Goal: Find specific page/section: Find specific page/section

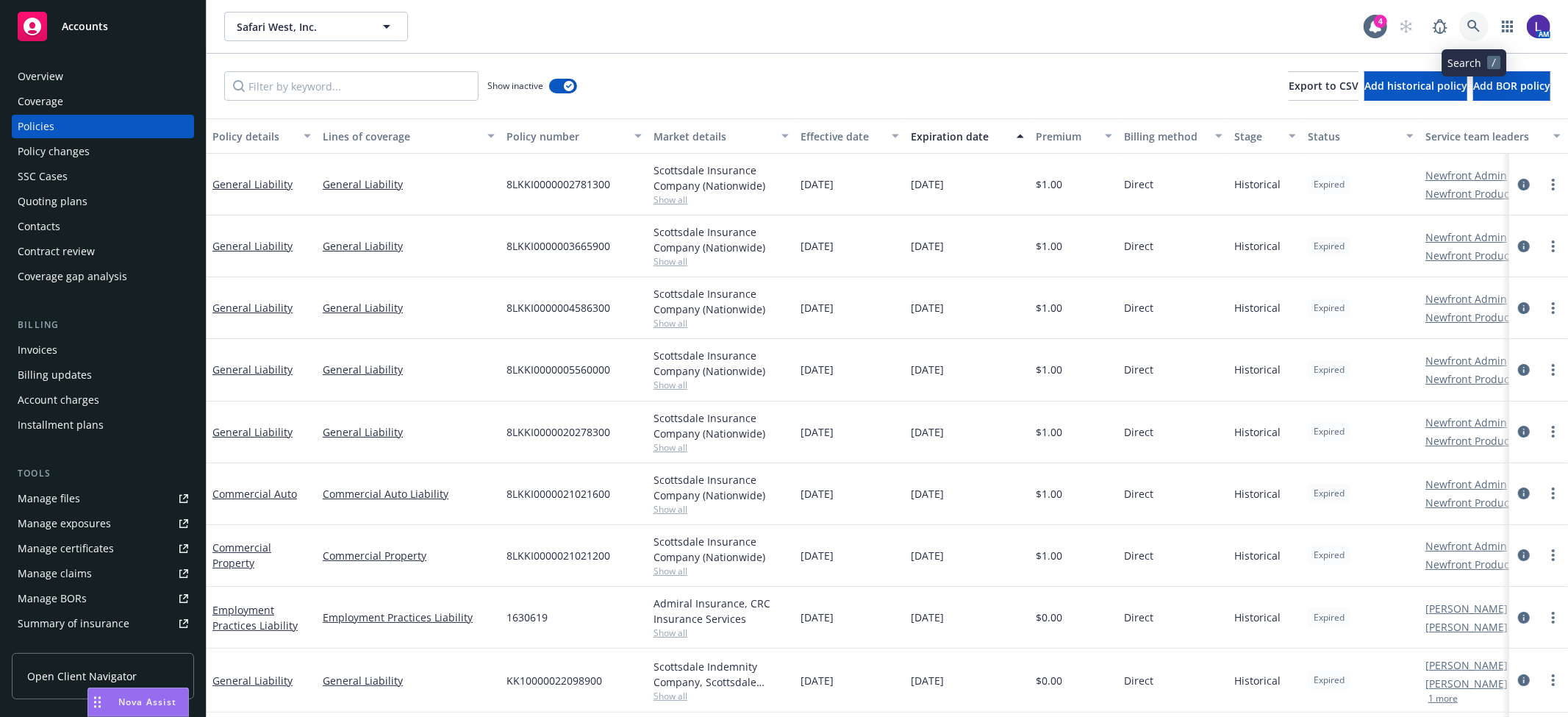
click at [1472, 20] on icon at bounding box center [1473, 26] width 13 height 13
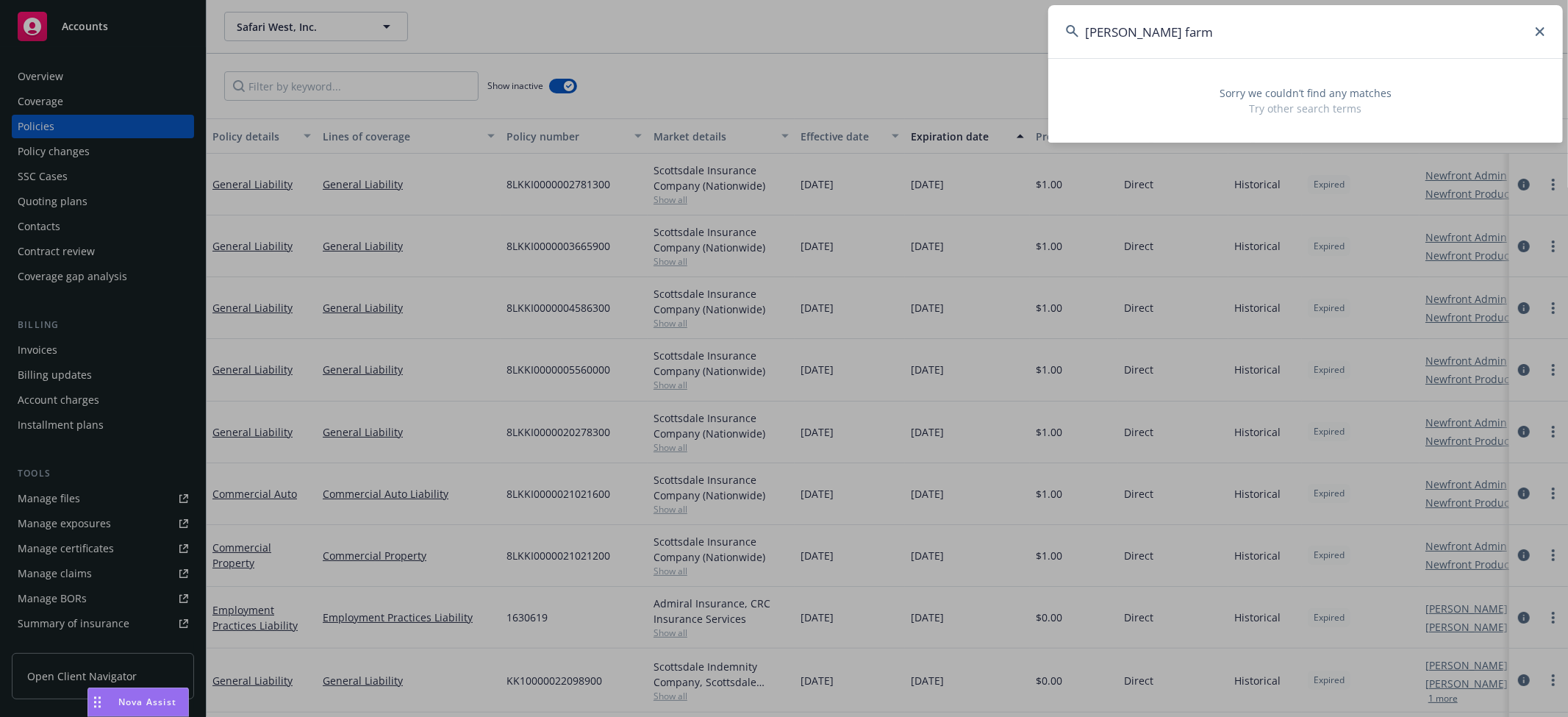
drag, startPoint x: 1218, startPoint y: 27, endPoint x: 913, endPoint y: 31, distance: 305.0
click at [913, 31] on div "[PERSON_NAME] farm Sorry we couldn’t find any matches Try other search terms" at bounding box center [784, 358] width 1568 height 717
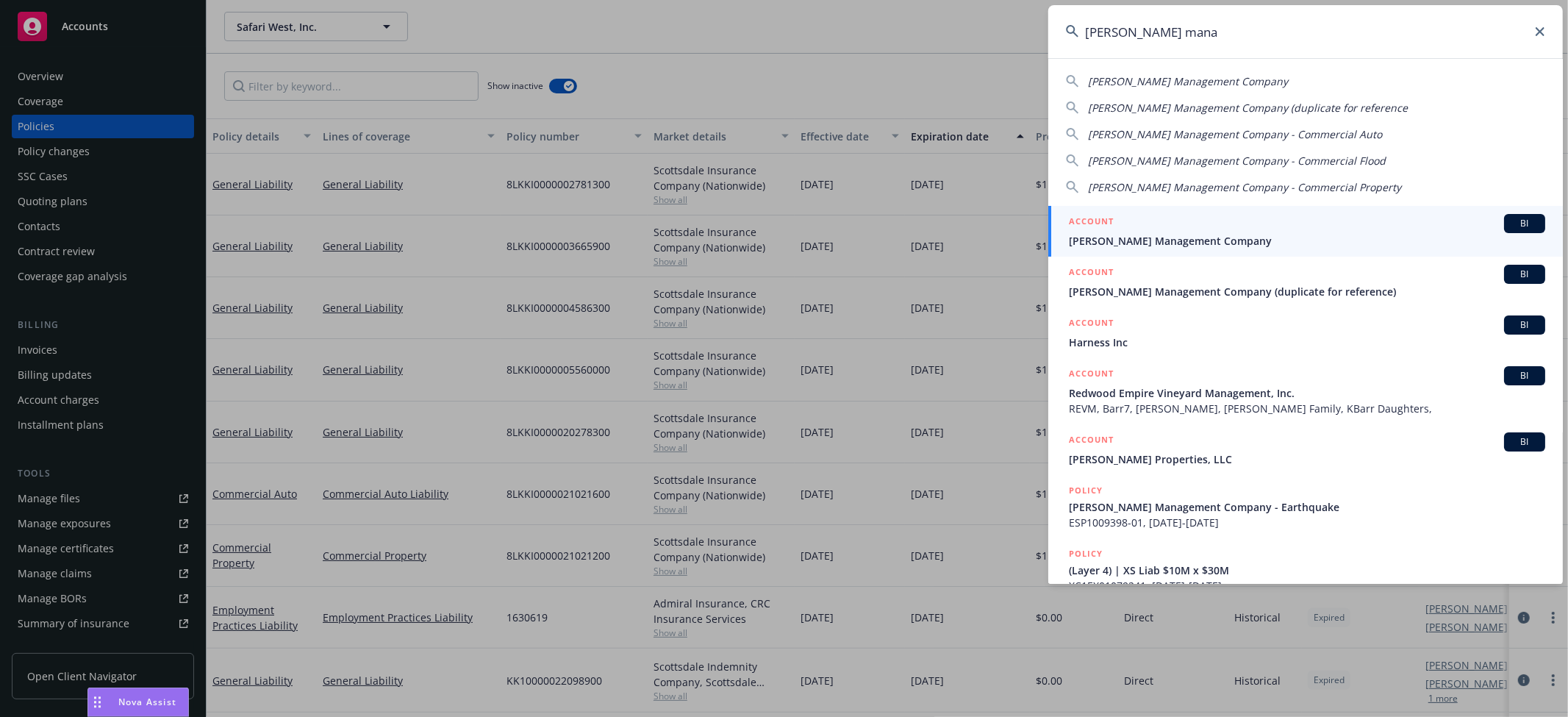
type input "[PERSON_NAME] mana"
click at [1135, 229] on div "ACCOUNT BI" at bounding box center [1307, 223] width 476 height 19
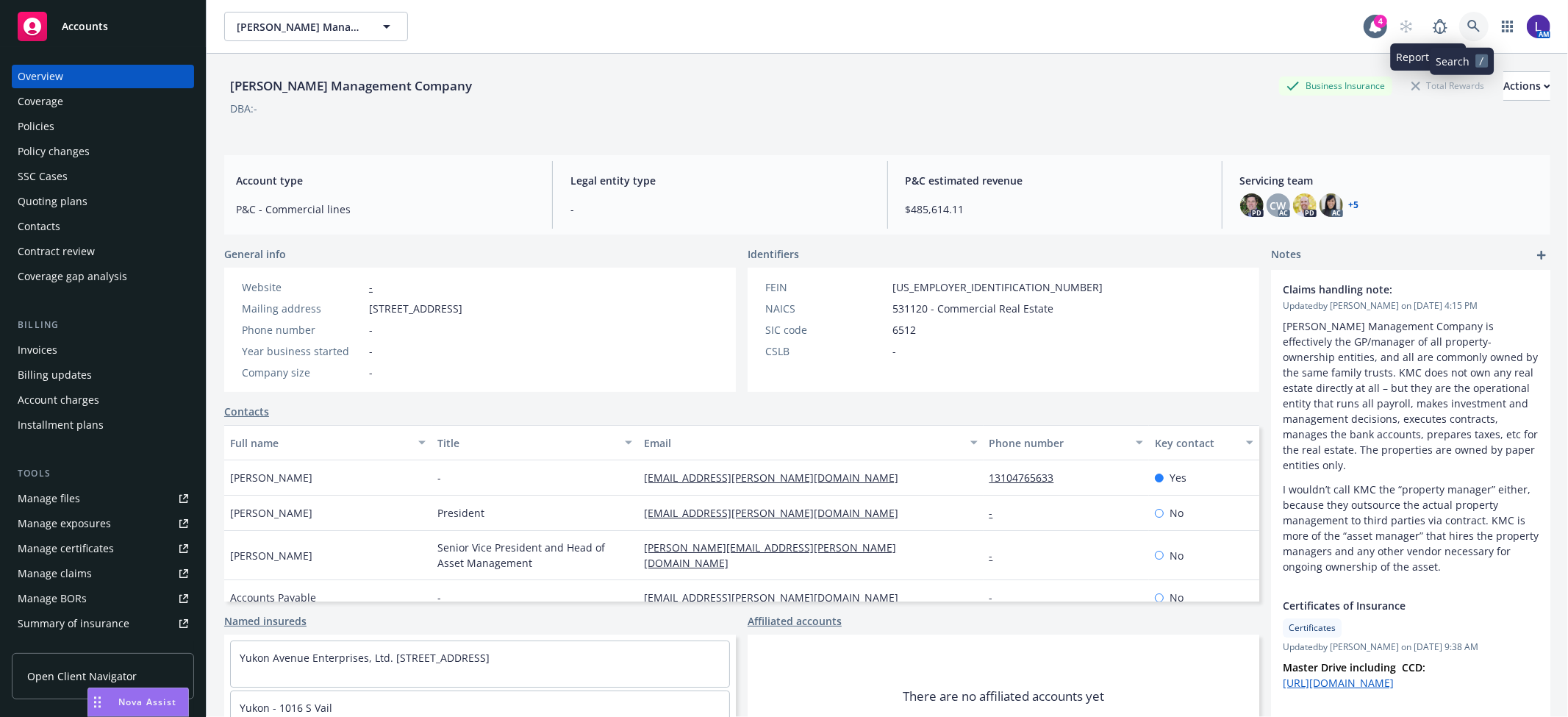
click at [1467, 21] on icon at bounding box center [1473, 26] width 12 height 12
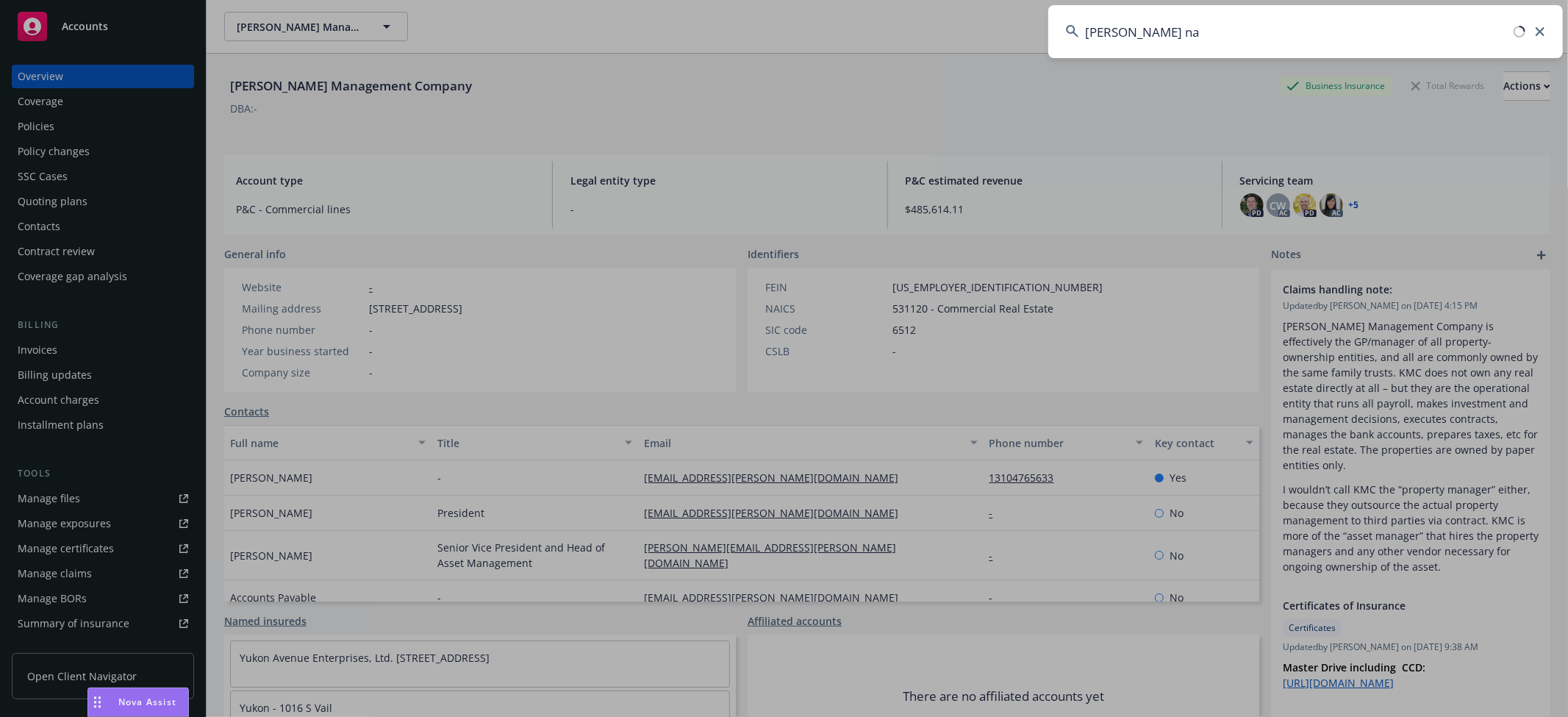
type input "[PERSON_NAME] na"
